Goal: Transaction & Acquisition: Purchase product/service

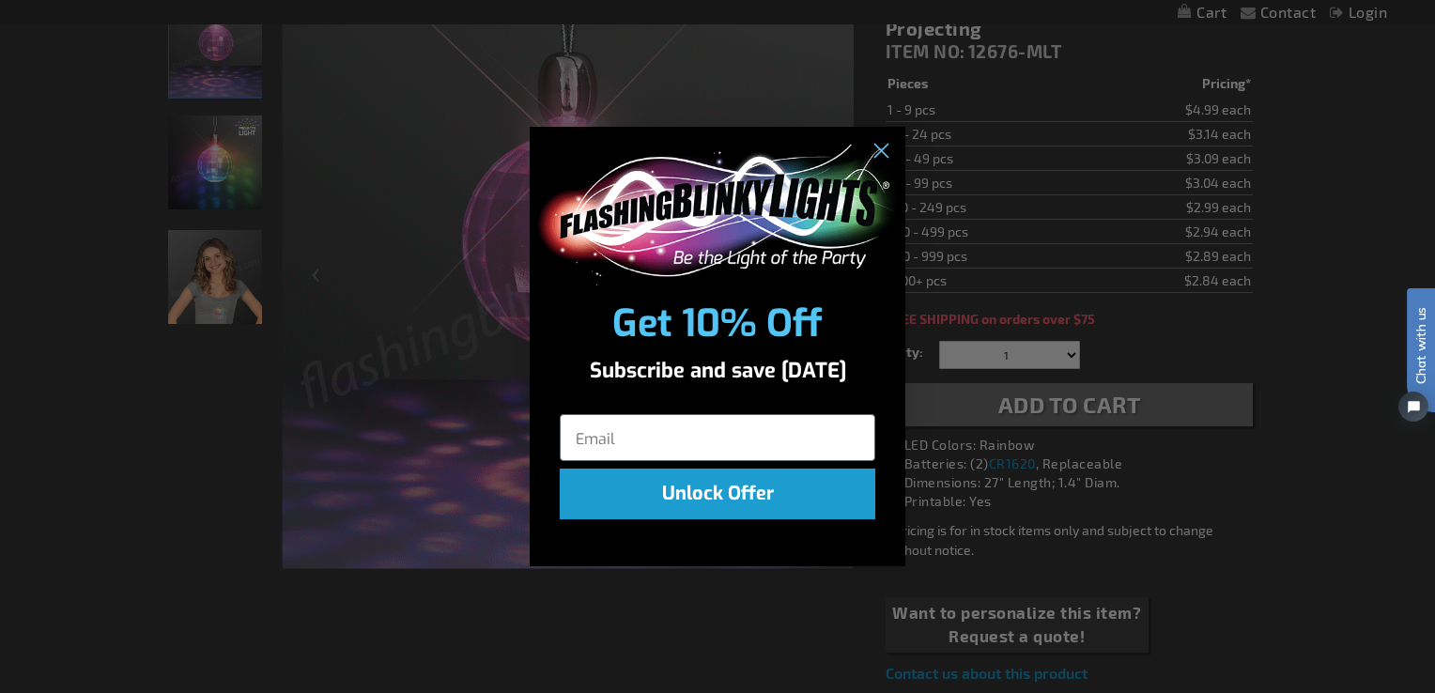
scroll to position [282, 0]
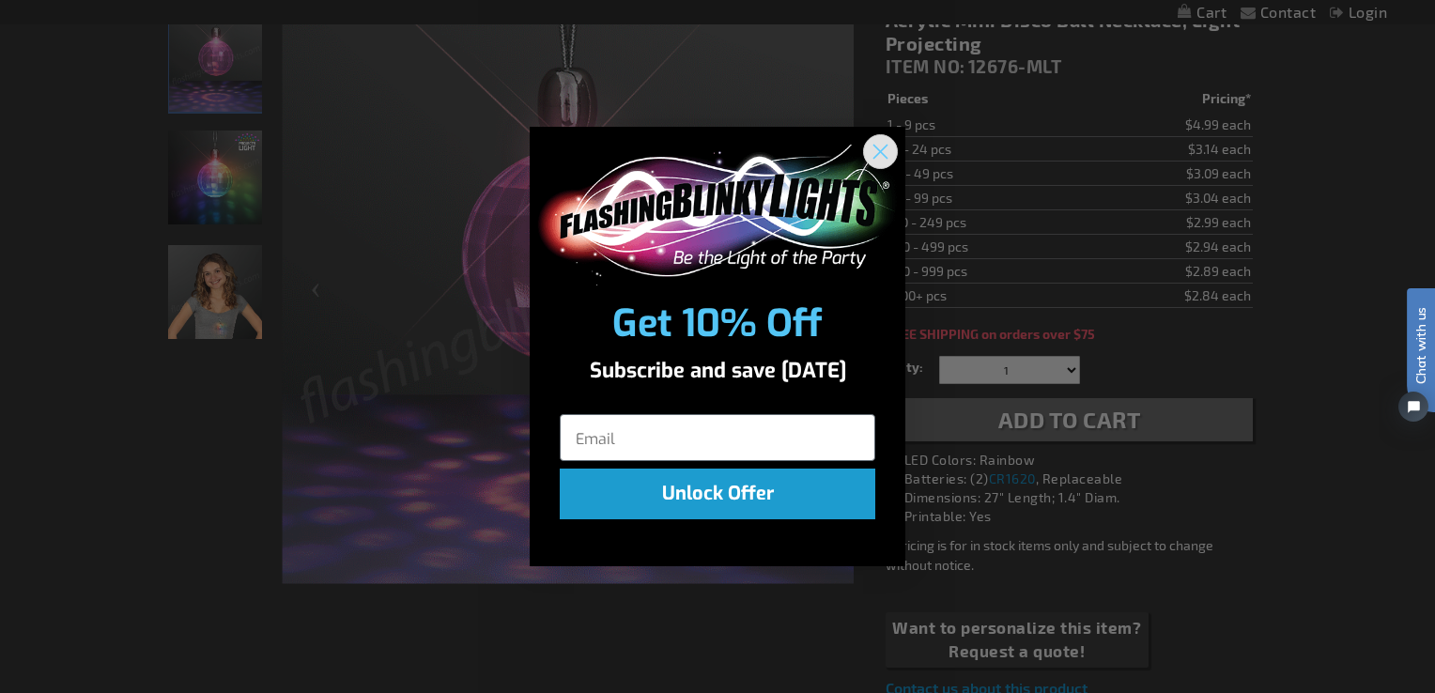
click at [872, 148] on circle "Close dialog" at bounding box center [880, 150] width 31 height 31
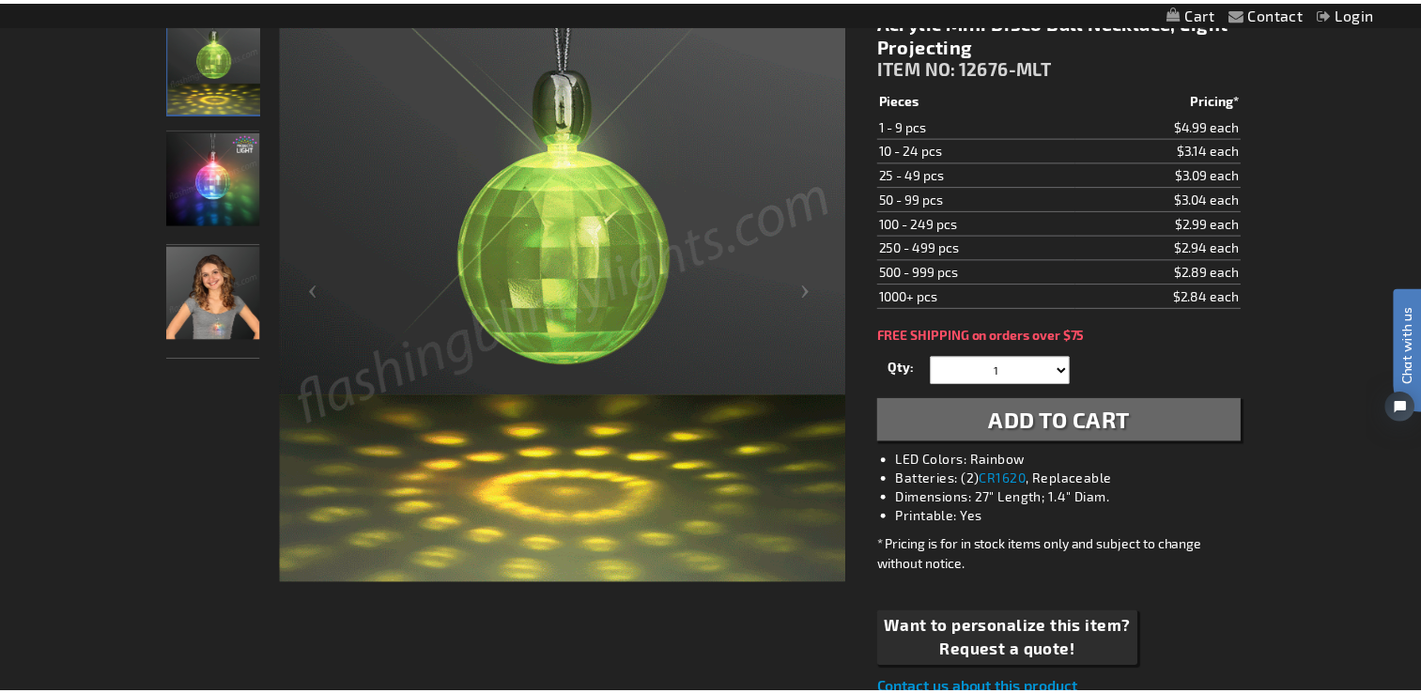
scroll to position [0, 0]
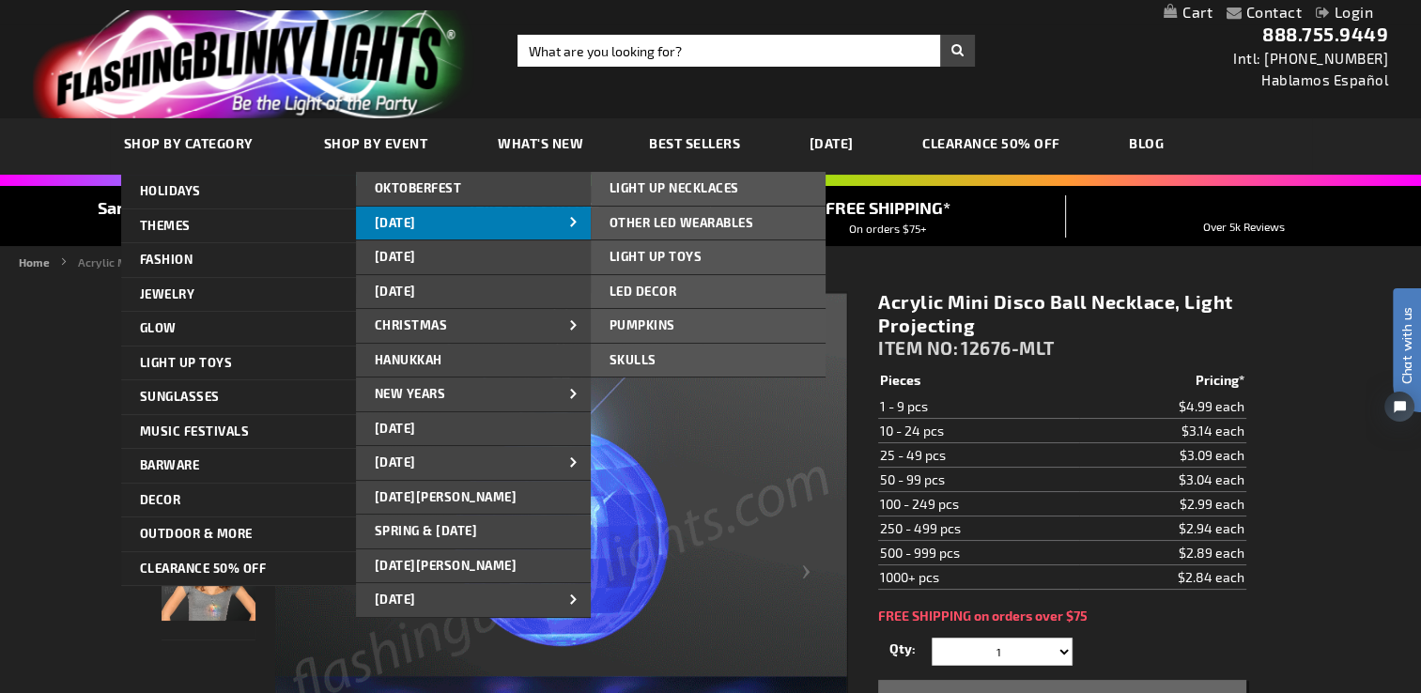
click at [410, 219] on span "[DATE]" at bounding box center [395, 222] width 41 height 15
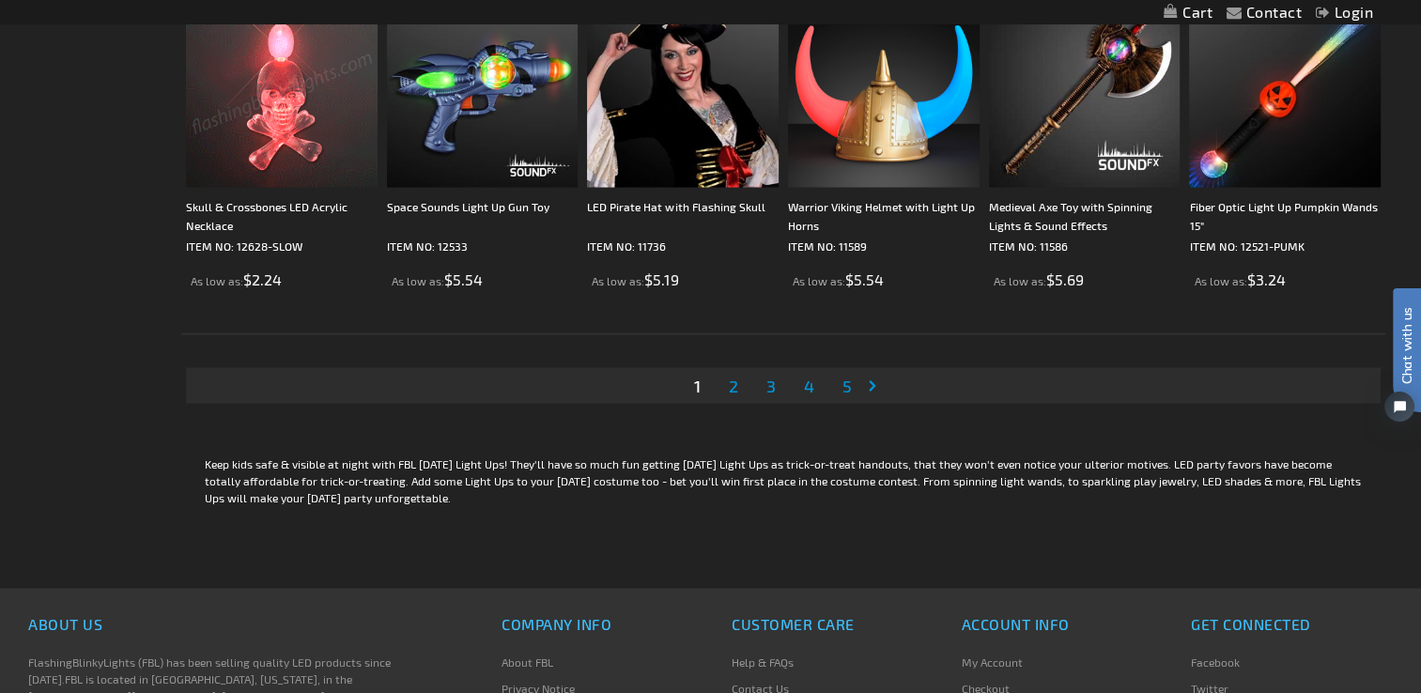
scroll to position [3663, 0]
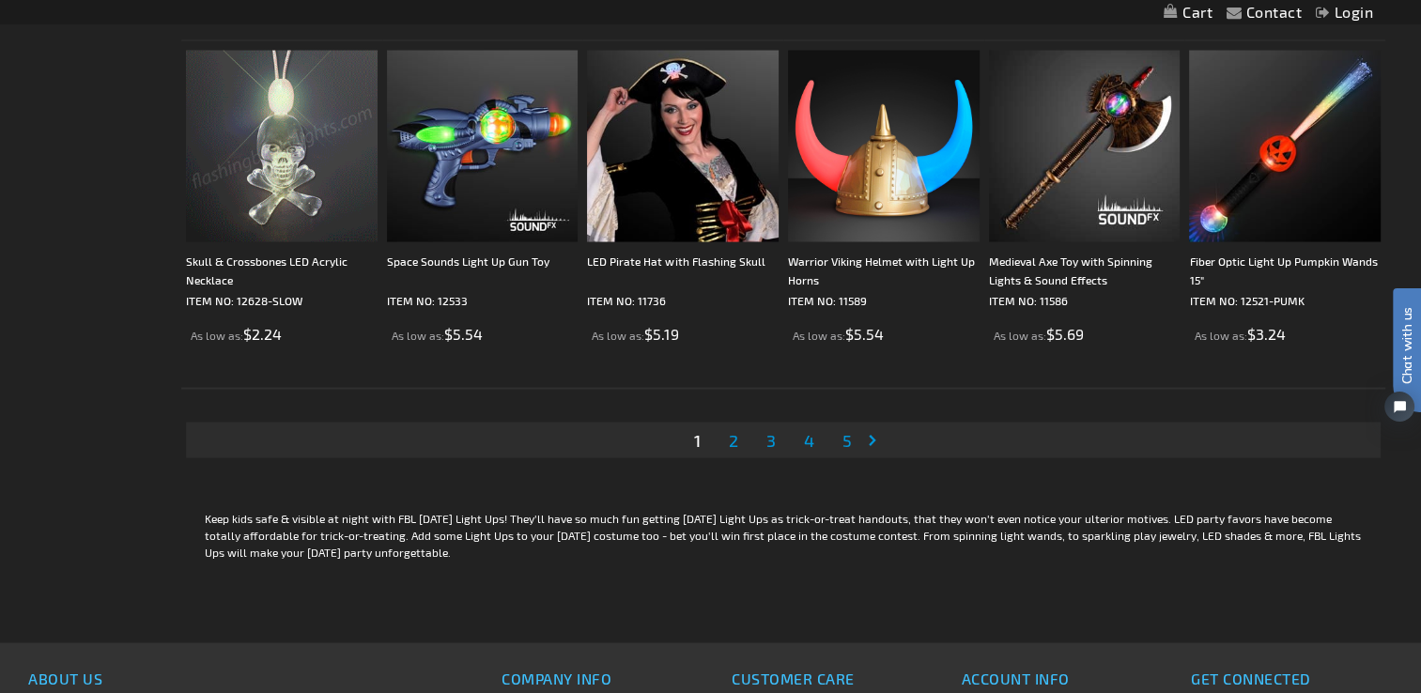
click at [732, 438] on span "2" at bounding box center [733, 440] width 9 height 21
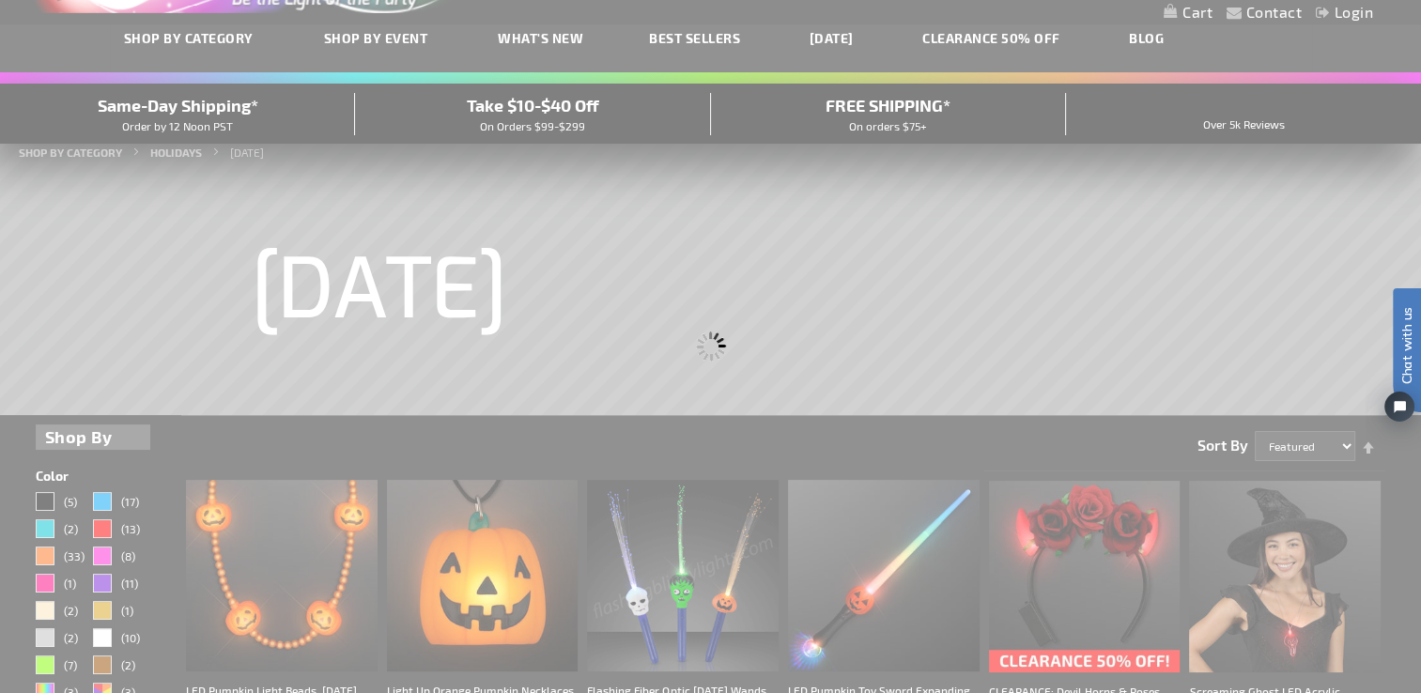
scroll to position [0, 0]
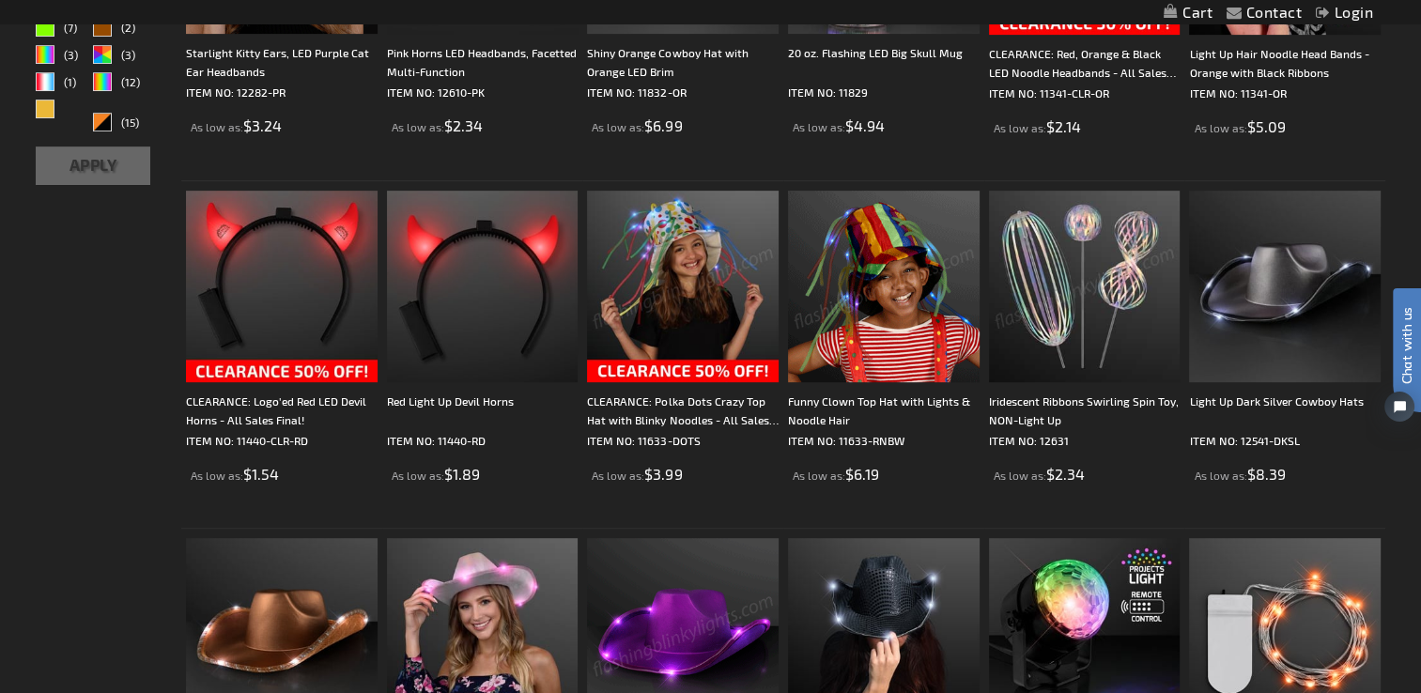
scroll to position [751, 0]
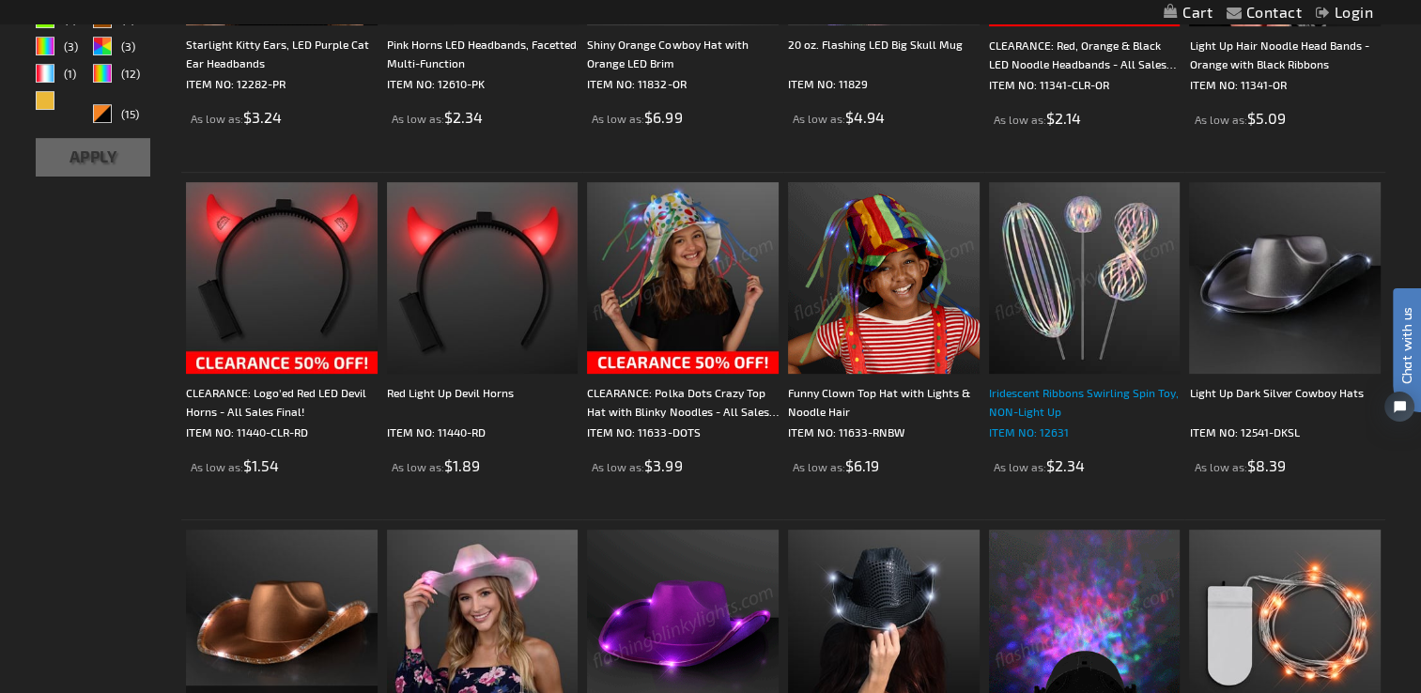
click at [1032, 395] on div "Iridescent Ribbons Swirling Spin Toy, NON-Light Up" at bounding box center [1085, 402] width 192 height 38
